Goal: Find contact information: Find contact information

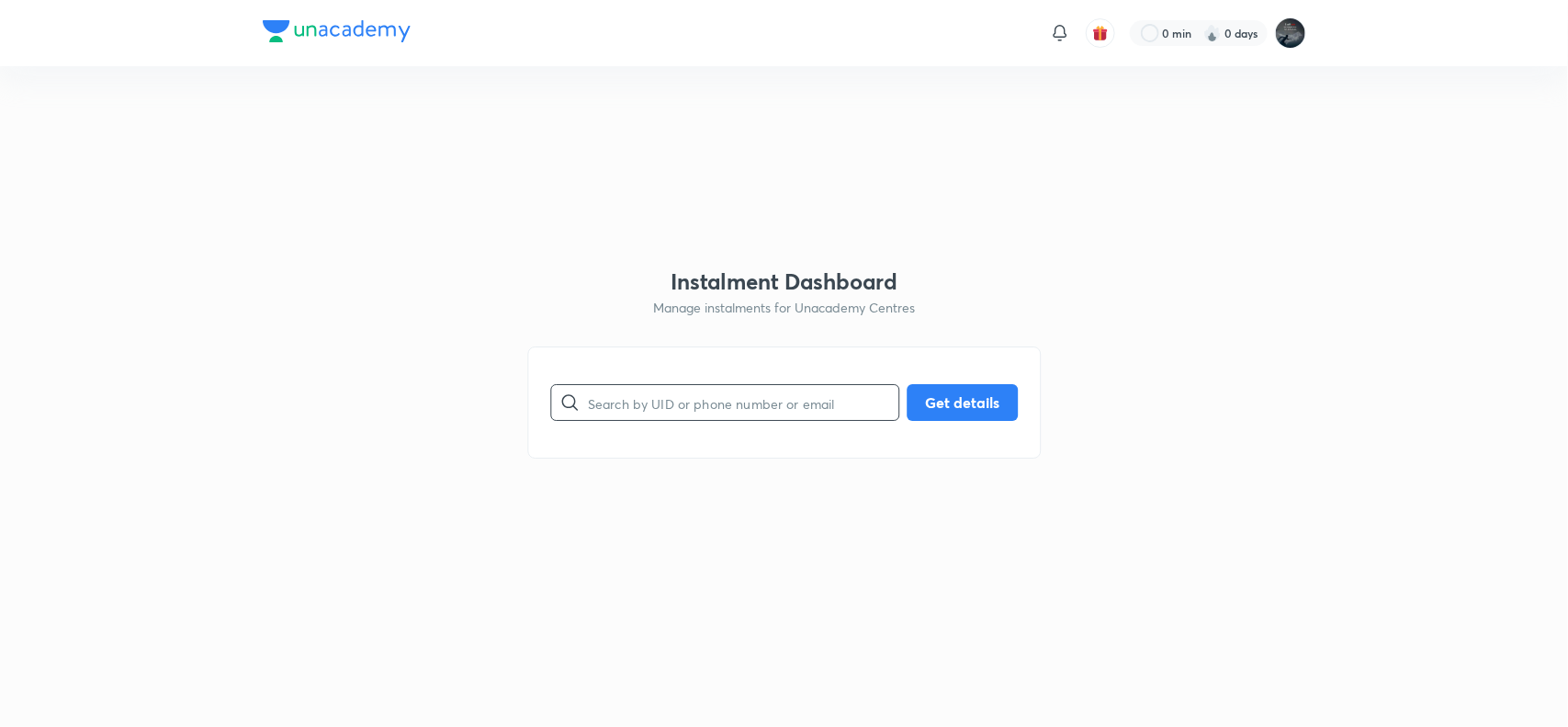
paste input "0CF4IYDOFJ"
click at [648, 406] on input "0CF4IYDOFJ" at bounding box center [743, 402] width 311 height 47
type input "0CF4IYDOFJ"
click at [948, 387] on button "Get details" at bounding box center [962, 401] width 111 height 37
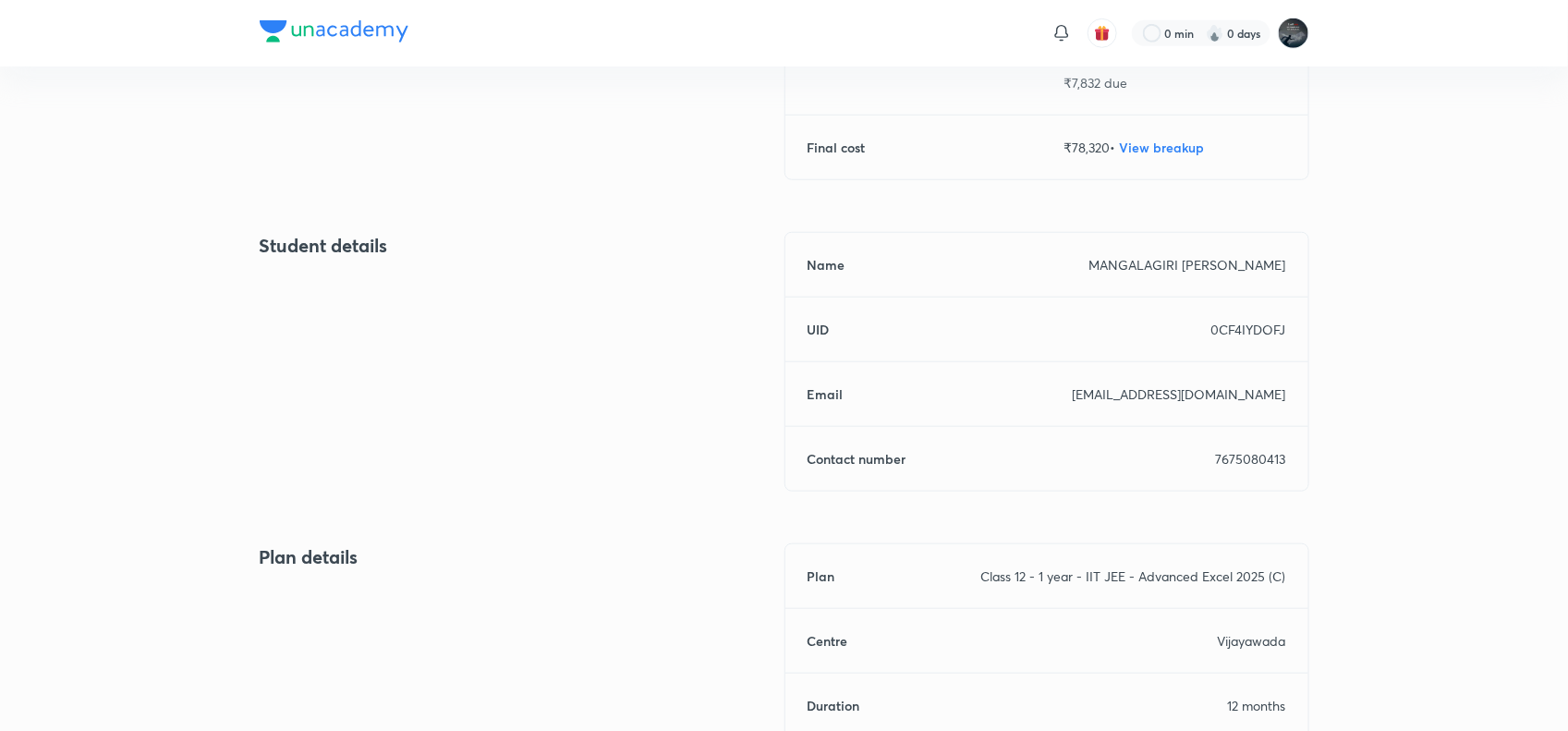
scroll to position [626, 0]
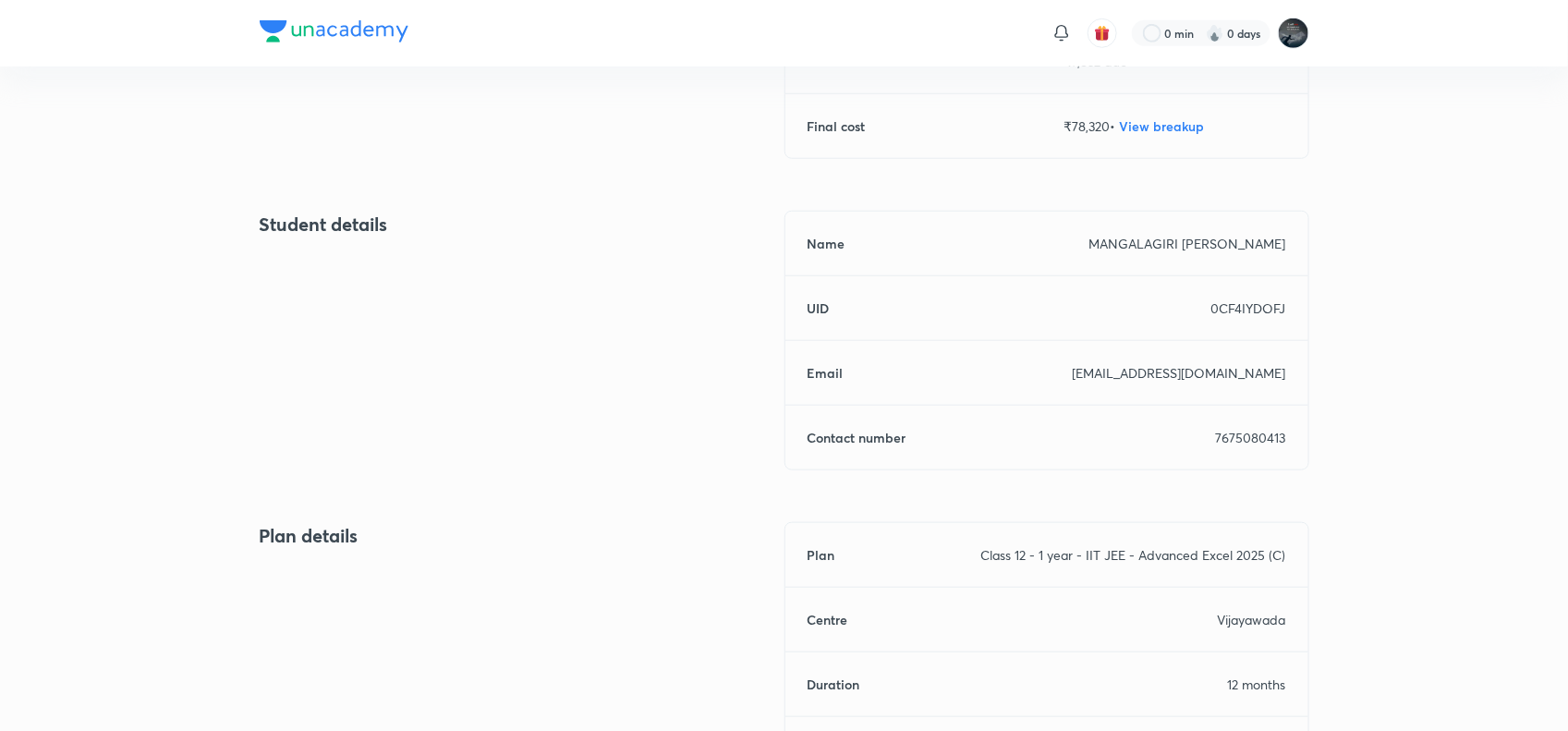
click at [1268, 430] on p "7675080413" at bounding box center [1251, 438] width 71 height 19
copy p "7675080413"
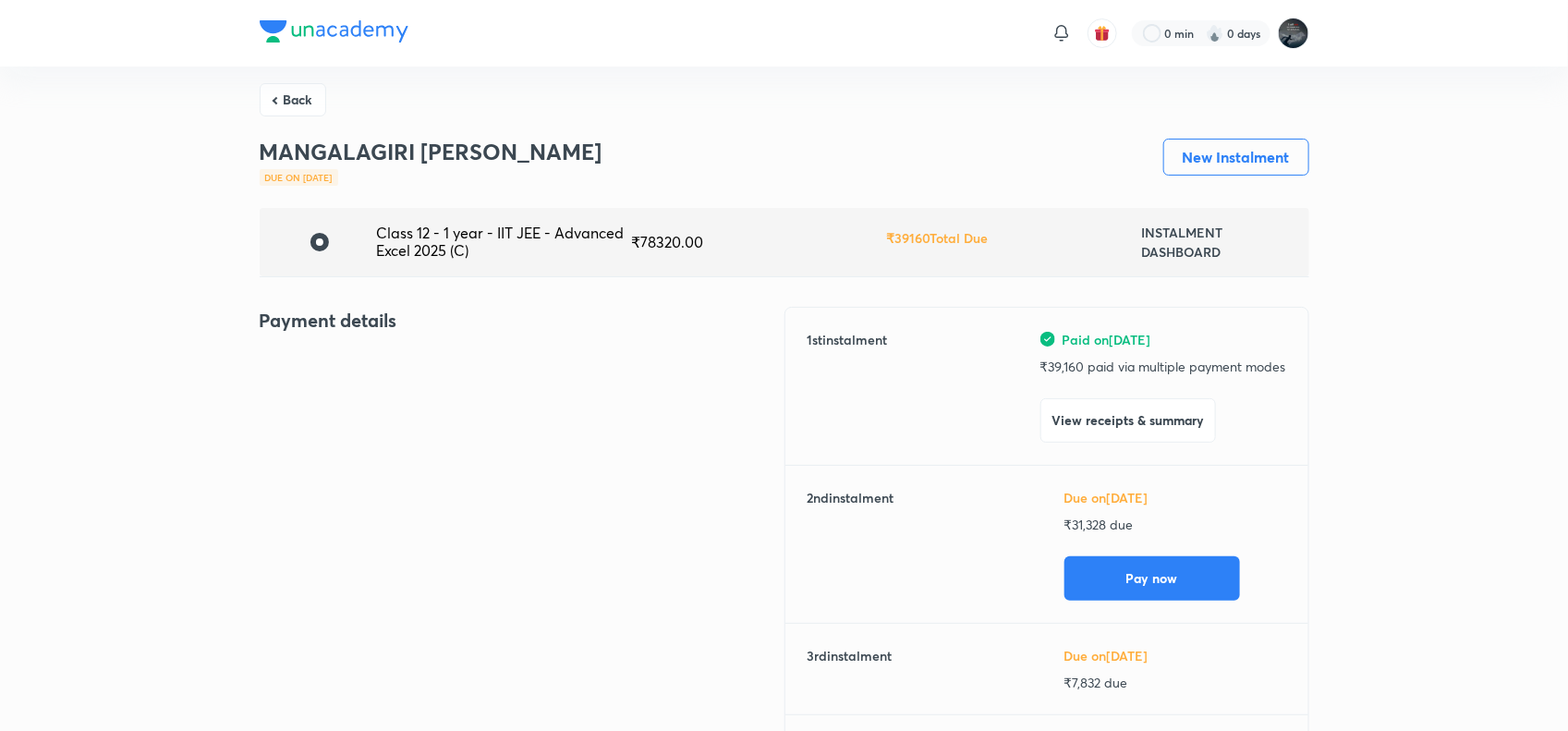
scroll to position [0, 0]
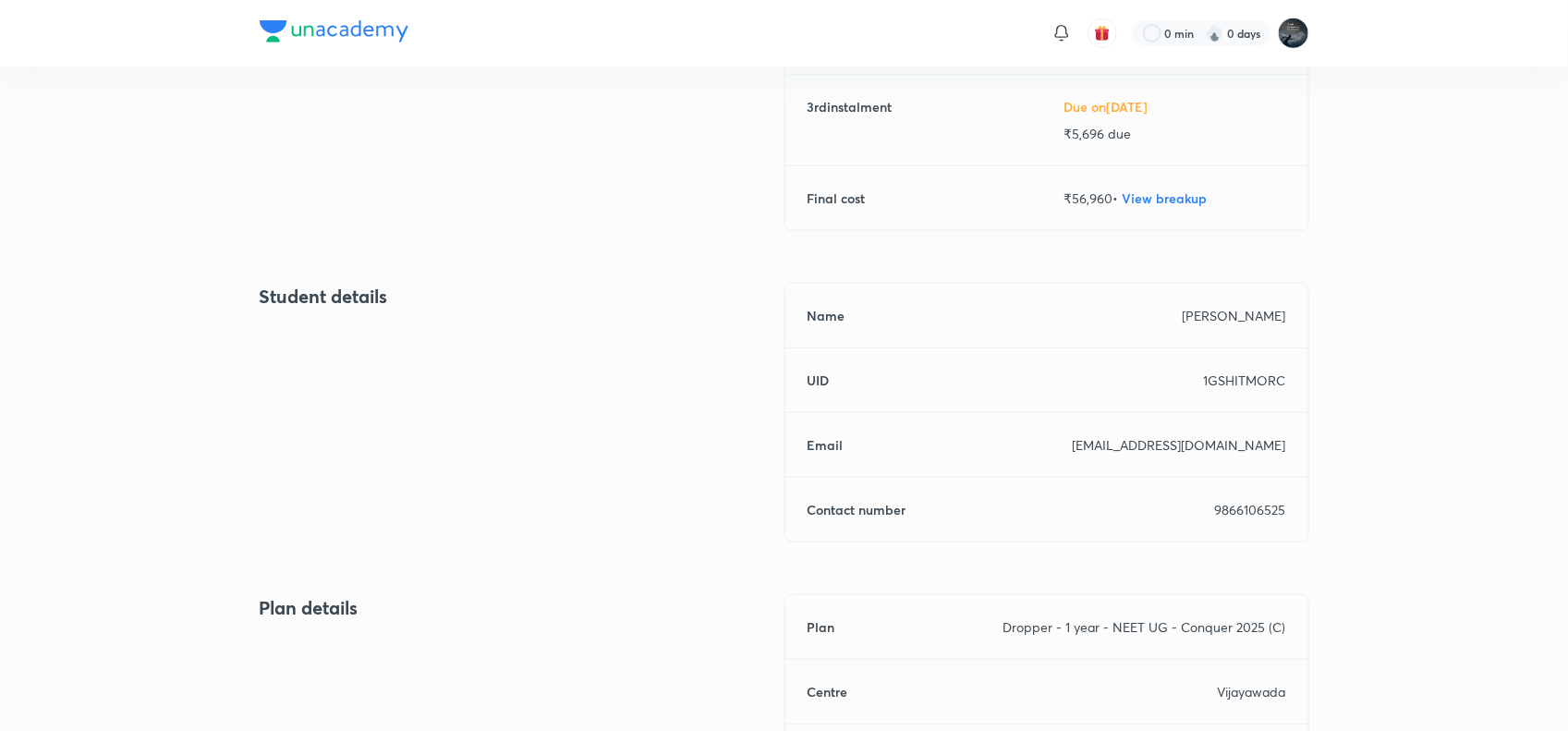
scroll to position [555, 0]
click at [1235, 504] on p "9866106525" at bounding box center [1250, 508] width 71 height 19
copy p "9866106525"
